Goal: Information Seeking & Learning: Learn about a topic

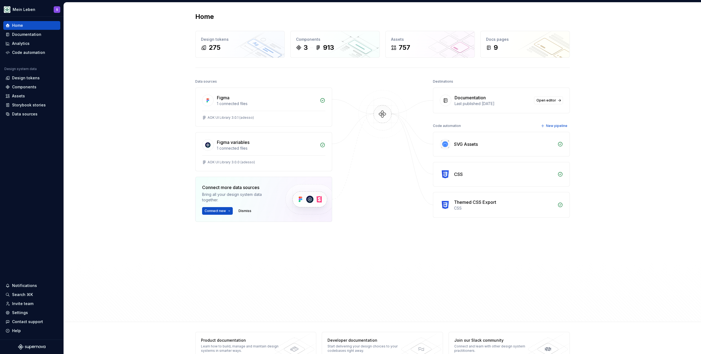
click at [143, 69] on div "Home Design tokens 275 Components 3 913 Assets 757 Docs pages 9 Data sources Fi…" at bounding box center [382, 162] width 637 height 320
click at [33, 76] on div "Design tokens" at bounding box center [26, 77] width 28 height 5
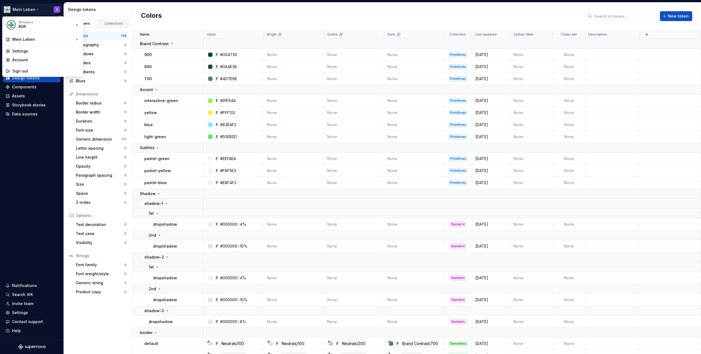
click at [33, 10] on html "Mein Leben S Home Documentation Analytics Code automation Design system data De…" at bounding box center [350, 177] width 701 height 354
click at [44, 8] on html "Mein Leben S Home Documentation Analytics Code automation Design system data De…" at bounding box center [350, 177] width 701 height 354
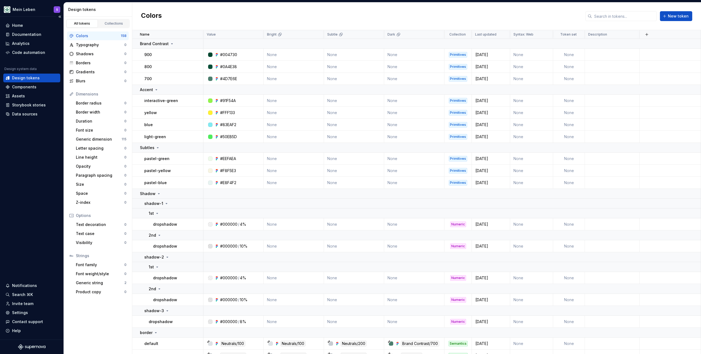
click at [8, 166] on div "Home Documentation Analytics Code automation Design system data Design tokens C…" at bounding box center [32, 178] width 64 height 323
click at [59, 17] on button "Collapse sidebar" at bounding box center [60, 17] width 8 height 8
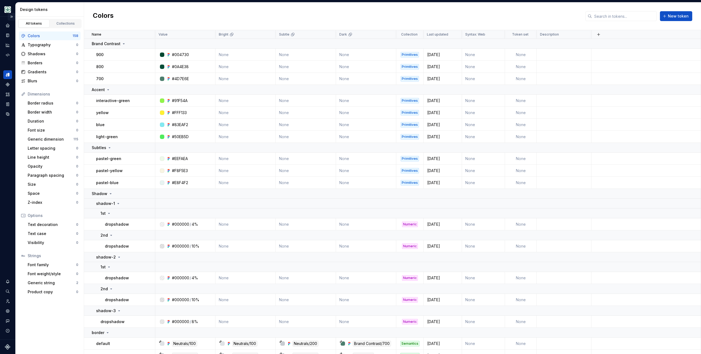
click at [11, 16] on button "Expand sidebar" at bounding box center [12, 17] width 8 height 8
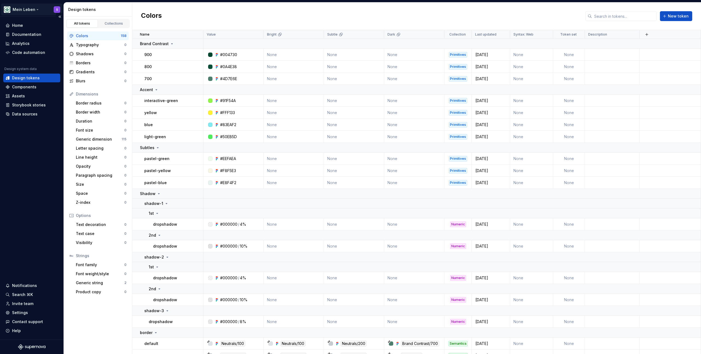
click at [14, 9] on html "Mein Leben S Home Documentation Analytics Code automation Design system data De…" at bounding box center [350, 177] width 701 height 354
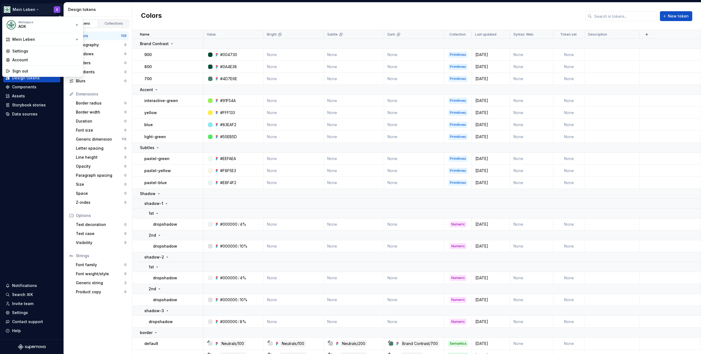
click at [28, 134] on html "Mein Leben S Home Documentation Analytics Code automation Design system data De…" at bounding box center [350, 177] width 701 height 354
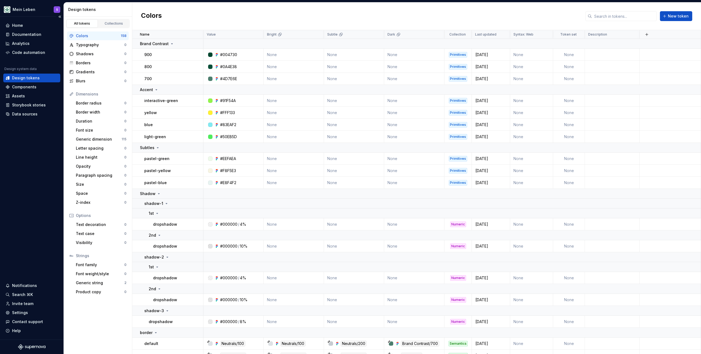
click at [19, 208] on div "Home Documentation Analytics Code automation Design system data Design tokens C…" at bounding box center [32, 178] width 64 height 323
click at [18, 198] on div "Home Documentation Analytics Code automation Design system data Design tokens C…" at bounding box center [32, 178] width 64 height 323
click at [20, 186] on div "Home Documentation Analytics Code automation Design system data Design tokens C…" at bounding box center [32, 178] width 64 height 323
click at [30, 152] on div "Home Documentation Analytics Code automation Design system data Design tokens C…" at bounding box center [32, 178] width 64 height 323
click at [341, 11] on div "Colors New token" at bounding box center [416, 16] width 569 height 28
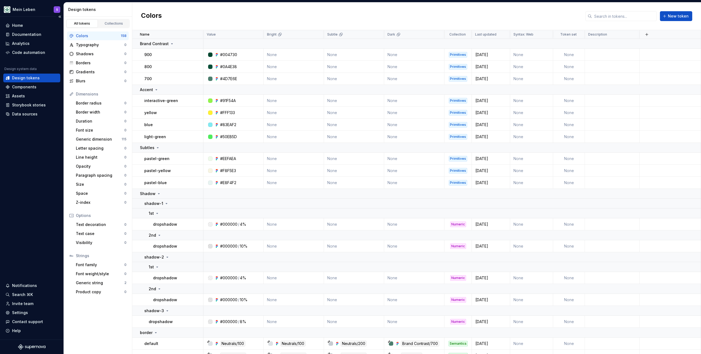
click at [8, 219] on div "Home Documentation Analytics Code automation Design system data Design tokens C…" at bounding box center [32, 178] width 64 height 323
click at [28, 34] on div "Documentation" at bounding box center [26, 34] width 29 height 5
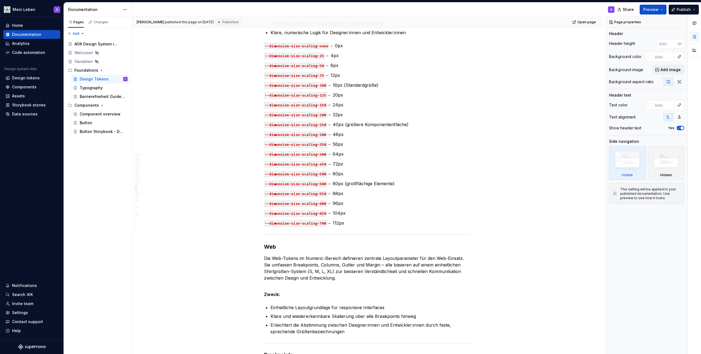
scroll to position [6311, 0]
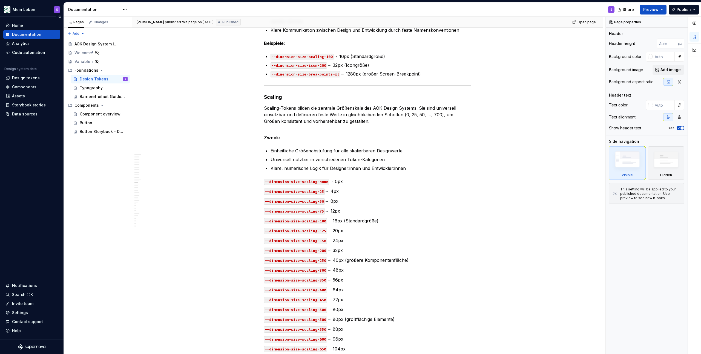
click at [26, 162] on div "Home Documentation Analytics Code automation Design system data Design tokens C…" at bounding box center [32, 178] width 64 height 323
drag, startPoint x: 93, startPoint y: 158, endPoint x: 107, endPoint y: 156, distance: 14.0
click at [94, 158] on div "Pages Changes Add Accessibility guide for tree Page tree. Navigate the tree wit…" at bounding box center [98, 186] width 68 height 338
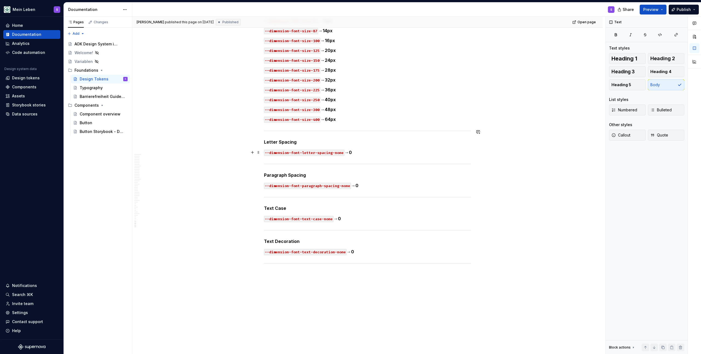
scroll to position [8775, 0]
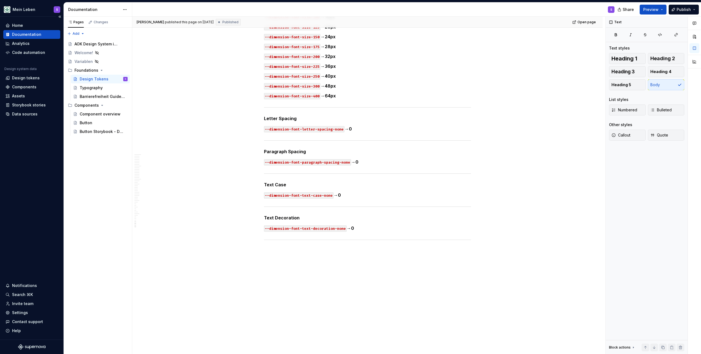
click at [34, 152] on div "Home Documentation Analytics Code automation Design system data Design tokens C…" at bounding box center [32, 178] width 64 height 323
click at [77, 165] on div "Pages Changes Add Accessibility guide for tree Page tree. Navigate the tree wit…" at bounding box center [98, 186] width 68 height 338
click at [53, 160] on div "Home Documentation Analytics Code automation Design system data Design tokens C…" at bounding box center [32, 178] width 64 height 323
click at [64, 154] on div "Pages Changes Add Accessibility guide for tree Page tree. Navigate the tree wit…" at bounding box center [98, 186] width 68 height 338
click at [50, 155] on div "Home Documentation Analytics Code automation Design system data Design tokens C…" at bounding box center [32, 178] width 64 height 323
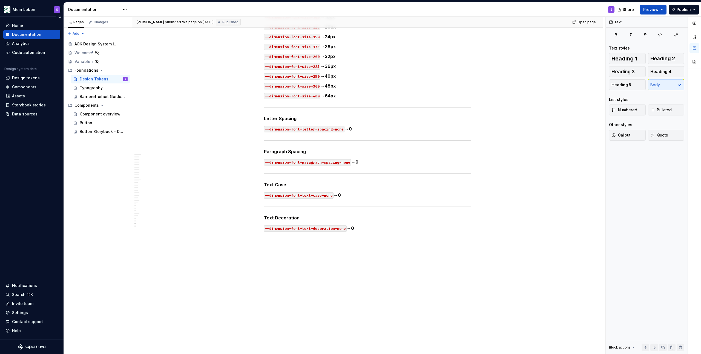
click at [34, 161] on div "Home Documentation Analytics Code automation Design system data Design tokens C…" at bounding box center [32, 178] width 64 height 323
click at [27, 162] on div "Home Documentation Analytics Code automation Design system data Design tokens C…" at bounding box center [32, 178] width 64 height 323
click at [21, 162] on div "Home Documentation Analytics Code automation Design system data Design tokens C…" at bounding box center [32, 178] width 64 height 323
click at [27, 152] on div "Home Documentation Analytics Code automation Design system data Design tokens C…" at bounding box center [32, 178] width 64 height 323
click at [16, 153] on div "Home Documentation Analytics Code automation Design system data Design tokens C…" at bounding box center [32, 178] width 64 height 323
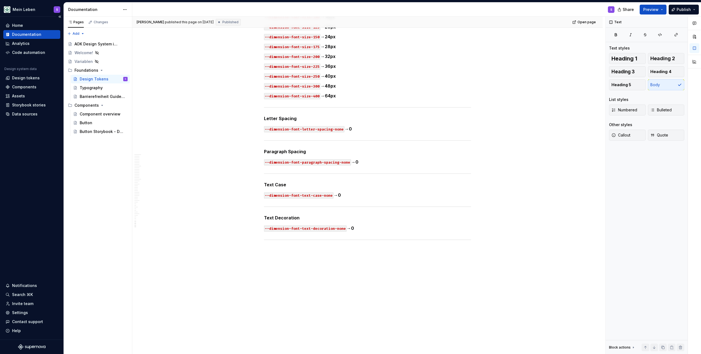
click at [17, 154] on div "Home Documentation Analytics Code automation Design system data Design tokens C…" at bounding box center [32, 178] width 64 height 323
click at [22, 205] on div "Home Documentation Analytics Code automation Design system data Design tokens C…" at bounding box center [32, 178] width 64 height 323
type textarea "*"
